Goal: Check status

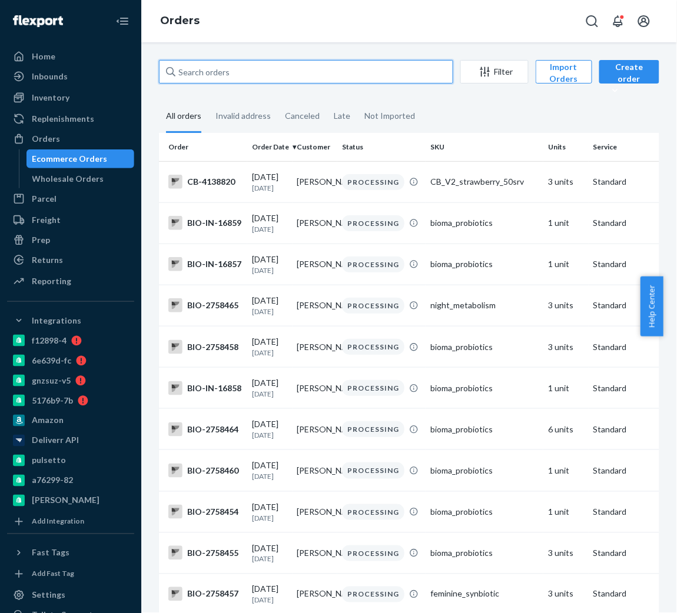
click at [211, 69] on input "text" at bounding box center [306, 72] width 294 height 24
paste input "2735529"
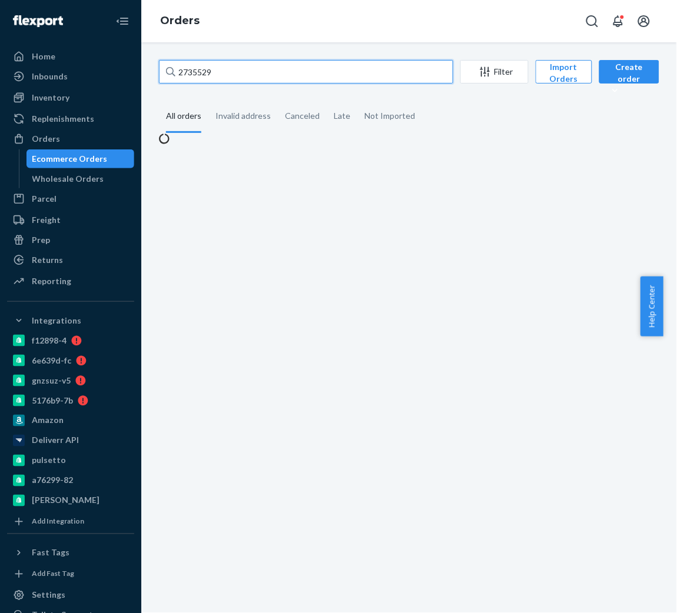
type input "2735529"
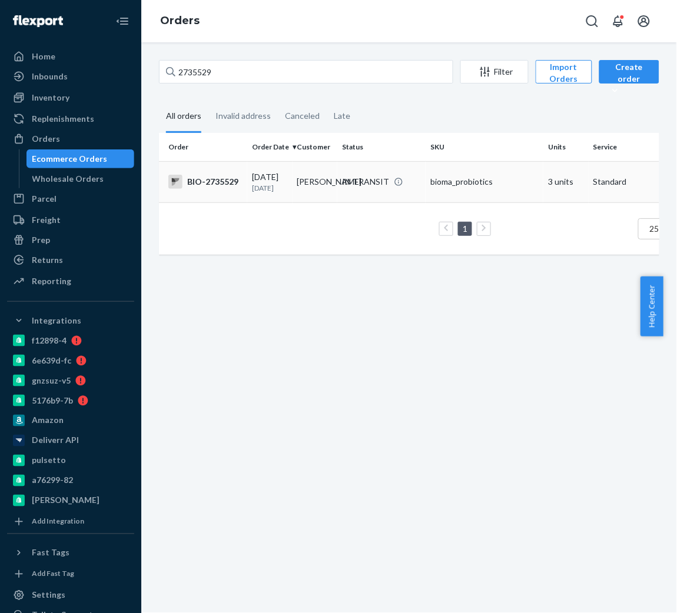
click at [220, 190] on td "BIO-2735529" at bounding box center [203, 181] width 88 height 41
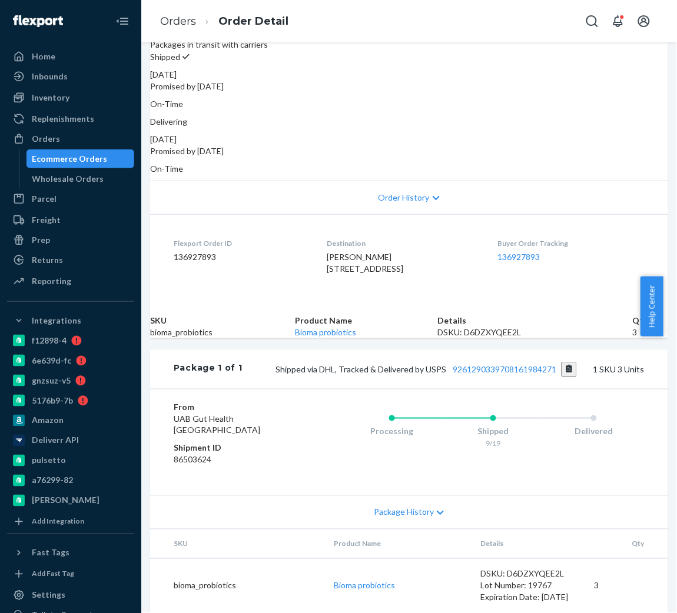
scroll to position [211, 0]
drag, startPoint x: 432, startPoint y: 367, endPoint x: 536, endPoint y: 373, distance: 104.4
click at [536, 373] on div "Package 1 of 1 Shipped via DHL, Tracked & Delivered by USPS 9261290339708161984…" at bounding box center [409, 369] width 518 height 39
copy link "9261290339708161984271"
click at [174, 21] on link "Orders" at bounding box center [178, 21] width 36 height 13
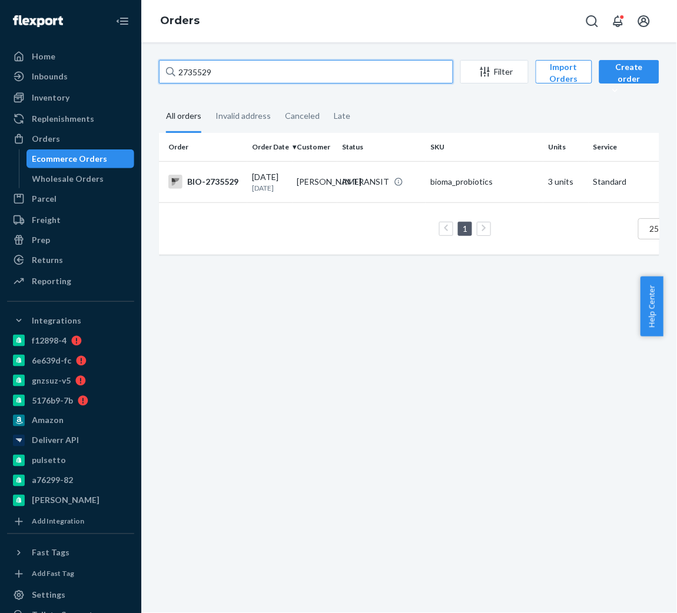
click at [285, 75] on input "2735529" at bounding box center [306, 72] width 294 height 24
paste input "522781"
type input "2522781"
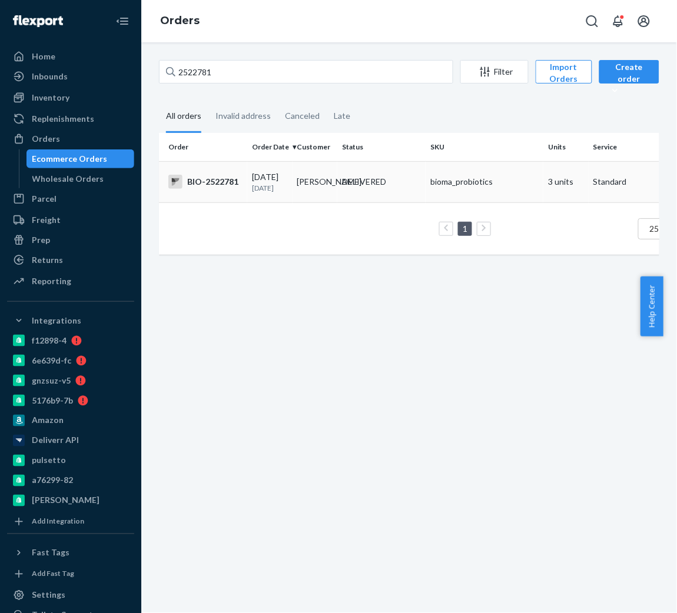
click at [195, 182] on div "BIO-2522781" at bounding box center [205, 182] width 74 height 14
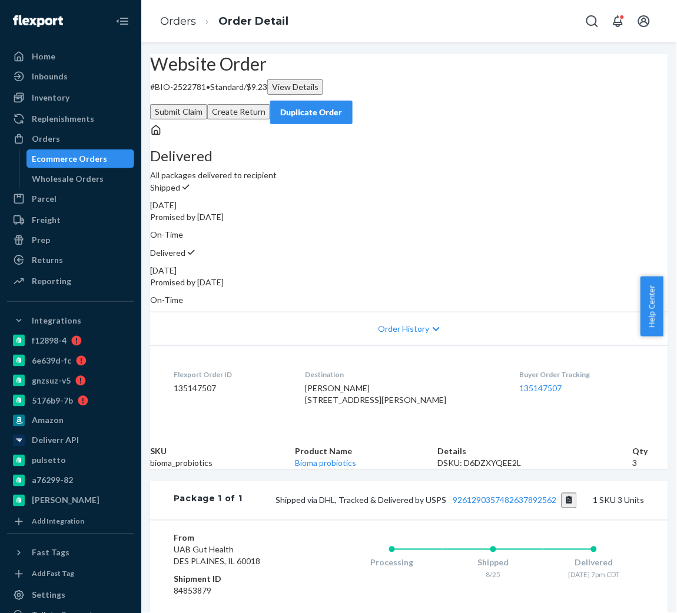
click at [476, 265] on div "[DATE]" at bounding box center [409, 271] width 518 height 12
copy div "[DATE]"
click at [171, 20] on link "Orders" at bounding box center [178, 21] width 36 height 13
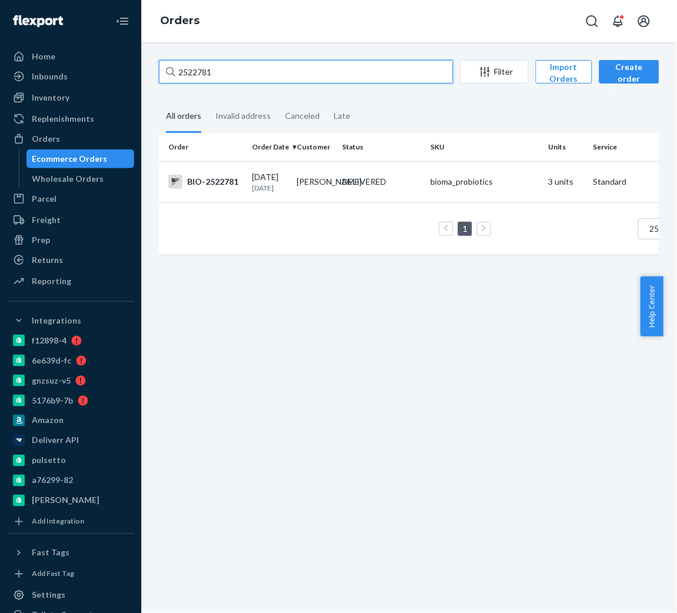
drag, startPoint x: 255, startPoint y: 72, endPoint x: 131, endPoint y: 65, distance: 123.8
click at [131, 65] on div "Home Inbounds Shipping Plans Problems Inventory Products Branded Packaging Repl…" at bounding box center [338, 306] width 677 height 613
paste input "275105"
type input "2751051"
click at [224, 181] on div "BIO-2751051" at bounding box center [205, 182] width 74 height 14
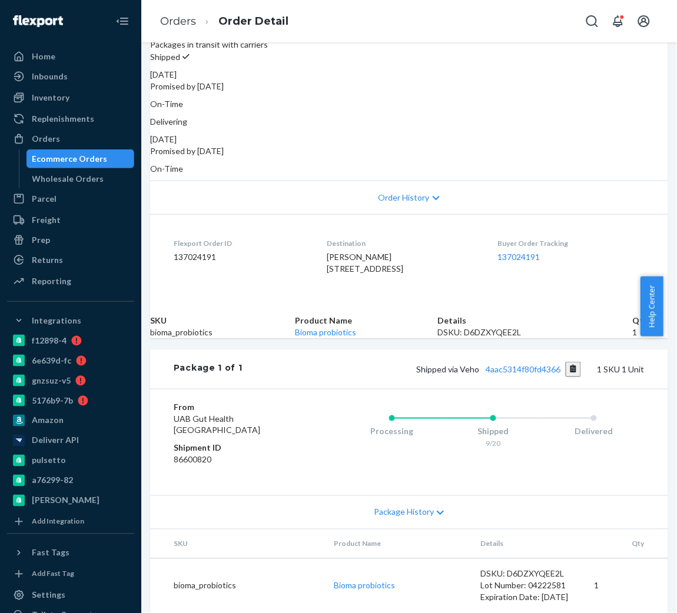
scroll to position [215, 0]
drag, startPoint x: 465, startPoint y: 361, endPoint x: 542, endPoint y: 367, distance: 76.7
click at [542, 367] on div "Package 1 of 1 Shipped via Veho 4aac5314f80fd4366 1 SKU 1 Unit" at bounding box center [409, 369] width 518 height 39
copy link "4aac5314f80fd4366"
click at [178, 8] on ol "Orders Order Detail" at bounding box center [224, 21] width 147 height 35
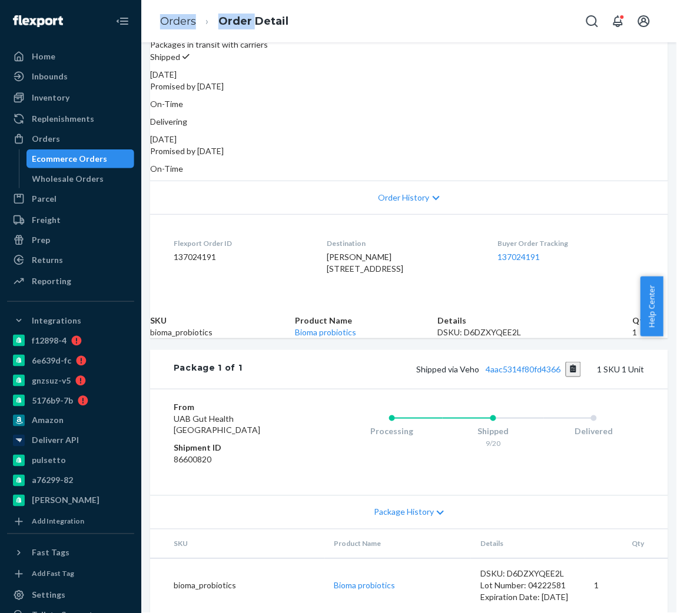
click at [178, 8] on ol "Orders Order Detail" at bounding box center [224, 21] width 147 height 35
click at [178, 16] on link "Orders" at bounding box center [178, 21] width 36 height 13
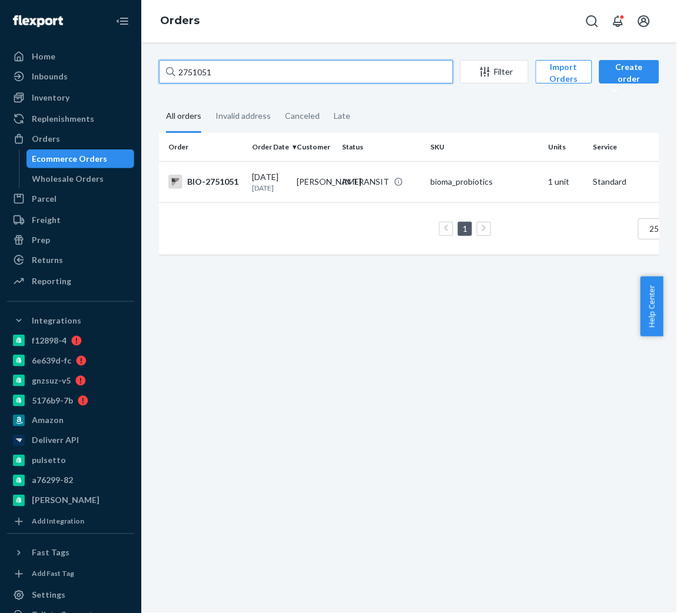
click at [295, 79] on input "2751051" at bounding box center [306, 72] width 294 height 24
paste input "2727665"
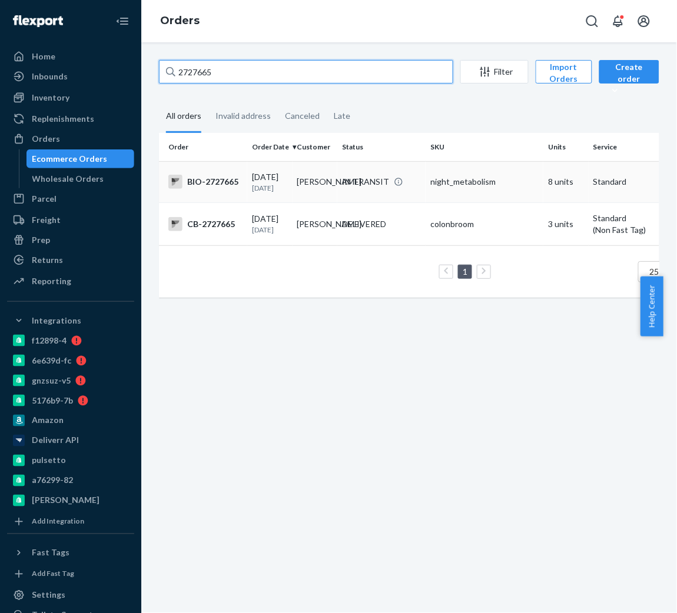
type input "2727665"
click at [329, 182] on td "[PERSON_NAME]" at bounding box center [315, 181] width 45 height 41
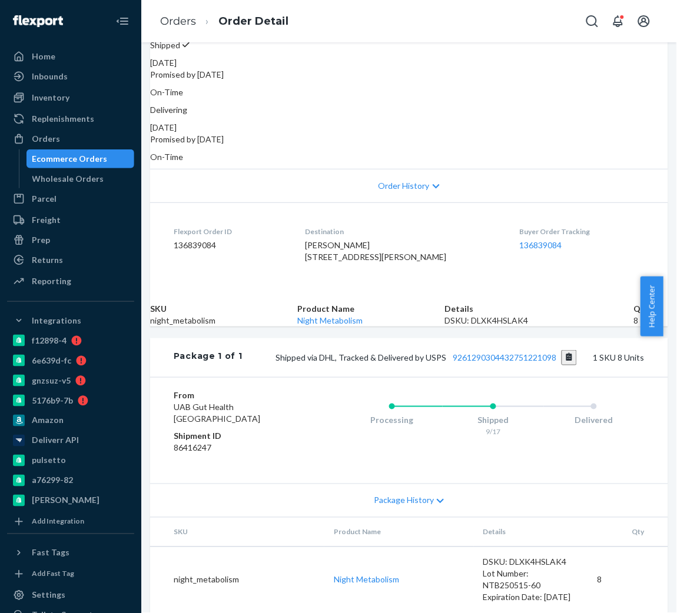
scroll to position [175, 0]
drag, startPoint x: 430, startPoint y: 399, endPoint x: 539, endPoint y: 399, distance: 109.5
click at [539, 377] on div "Package 1 of 1 Shipped via DHL, Tracked & Delivered by USPS 9261290304432751221…" at bounding box center [409, 358] width 518 height 39
copy link "9261290304432751221098"
click at [184, 24] on link "Orders" at bounding box center [178, 21] width 36 height 13
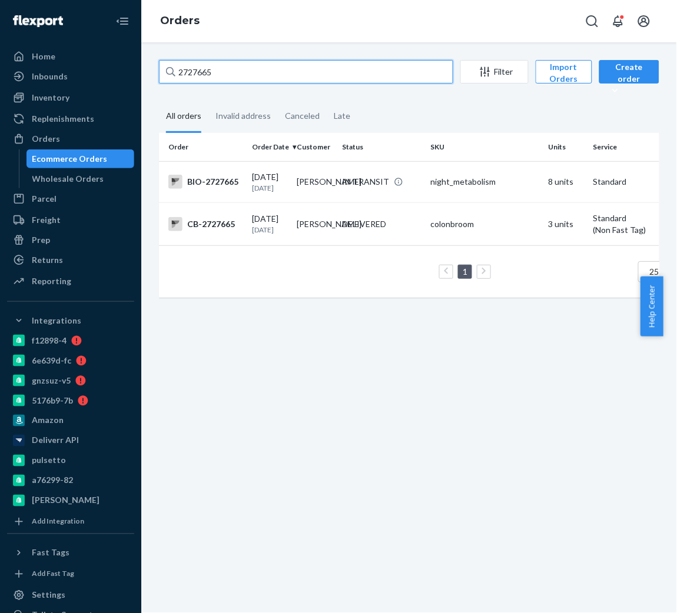
drag, startPoint x: 256, startPoint y: 79, endPoint x: 142, endPoint y: 70, distance: 114.6
click at [142, 70] on div "2727665 Filter Import Orders Create order Ecommerce order Removal order All ord…" at bounding box center [409, 327] width 536 height 571
paste input "271290"
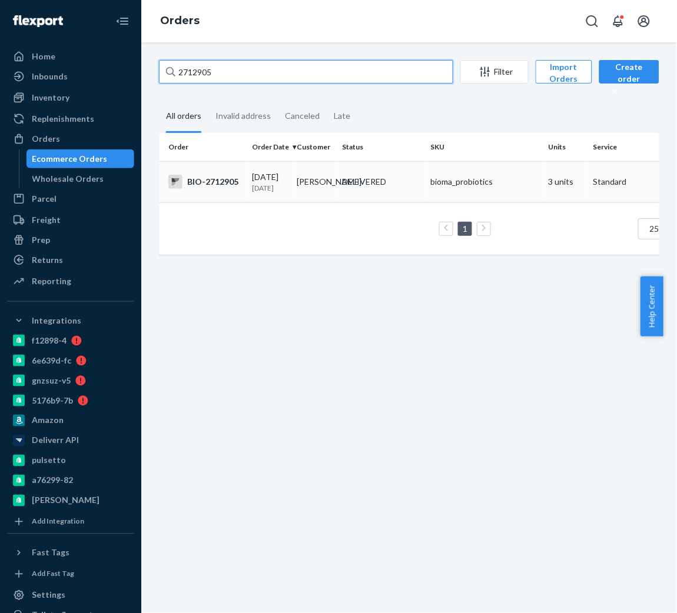
type input "2712905"
click at [238, 190] on td "BIO-2712905" at bounding box center [203, 181] width 88 height 41
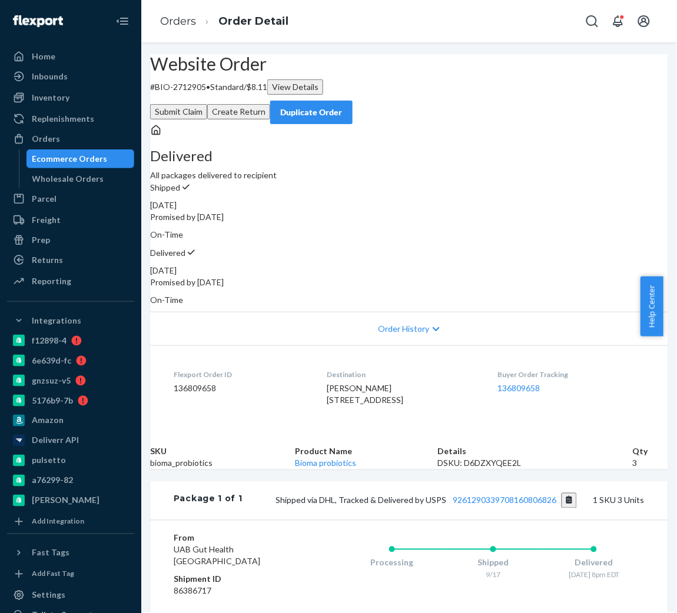
click at [472, 124] on div "Website Order # BIO-2712905 • Standard / $8.11 View Details Submit Claim Create…" at bounding box center [409, 89] width 518 height 70
click at [158, 16] on ol "Orders Order Detail" at bounding box center [224, 21] width 147 height 35
click at [170, 19] on link "Orders" at bounding box center [178, 21] width 36 height 13
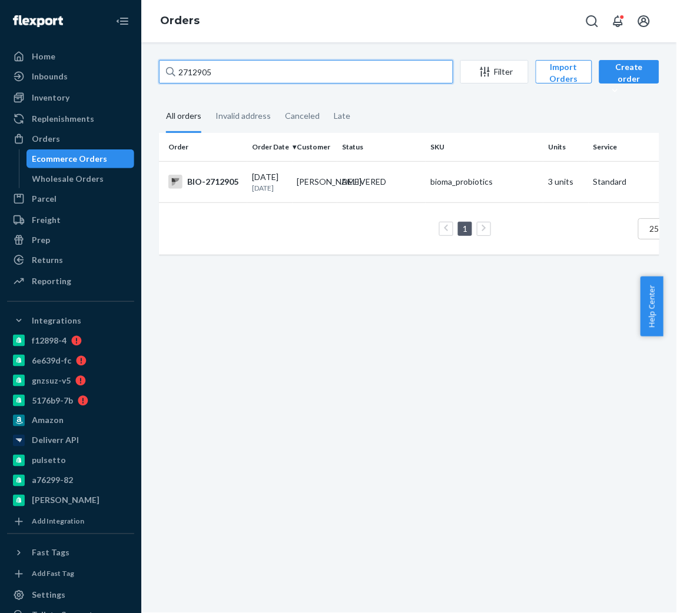
drag, startPoint x: 247, startPoint y: 73, endPoint x: 168, endPoint y: 78, distance: 79.0
click at [168, 78] on div "2712905" at bounding box center [306, 72] width 294 height 24
paste input "59097"
type input "2759097"
